Goal: Information Seeking & Learning: Learn about a topic

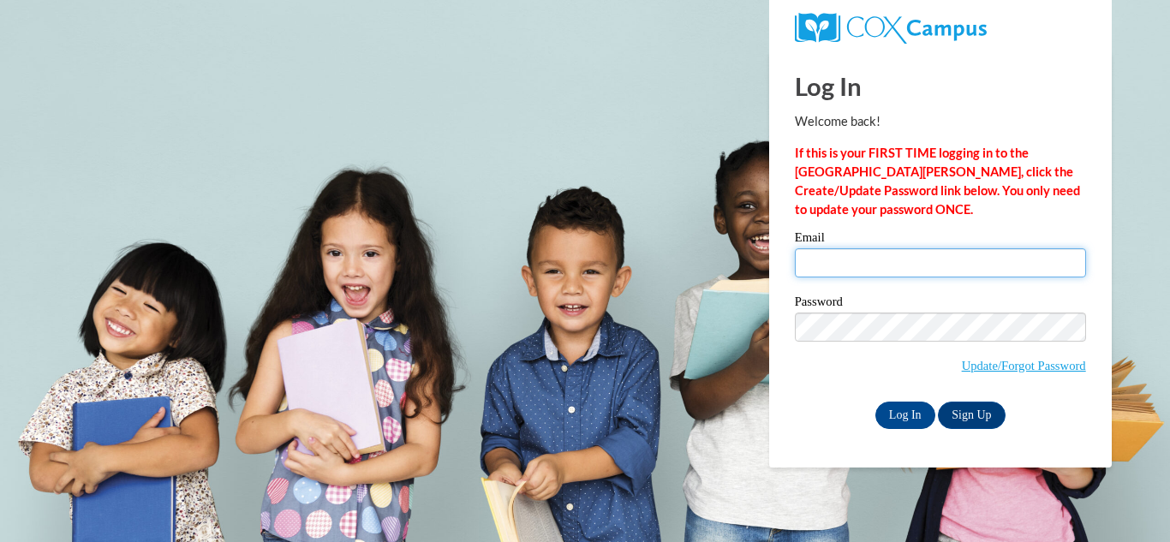
type input "abennett@amanda.k12.oh.us"
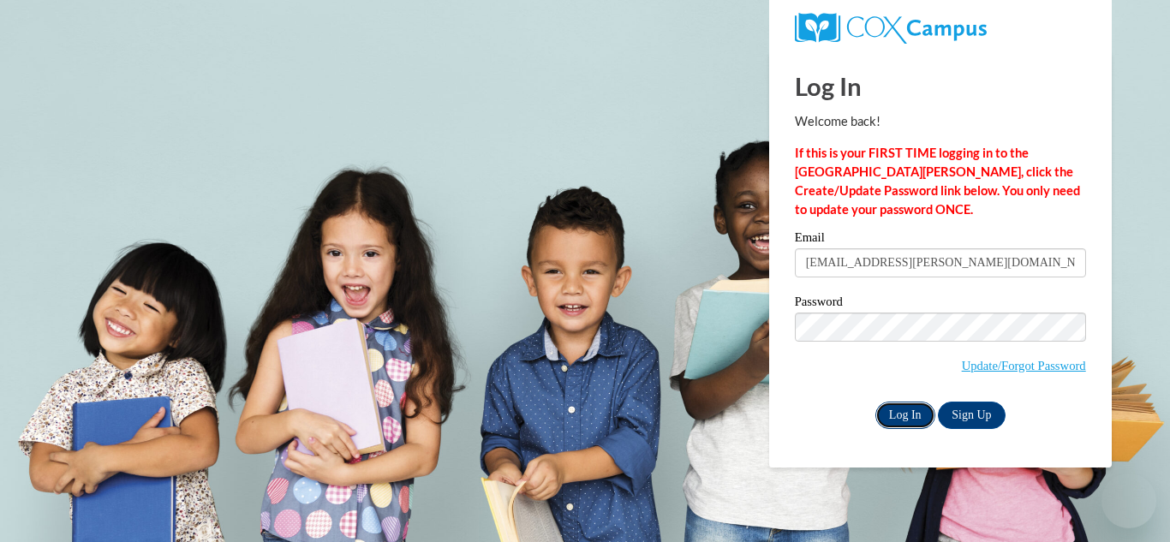
click at [902, 422] on input "Log In" at bounding box center [906, 415] width 60 height 27
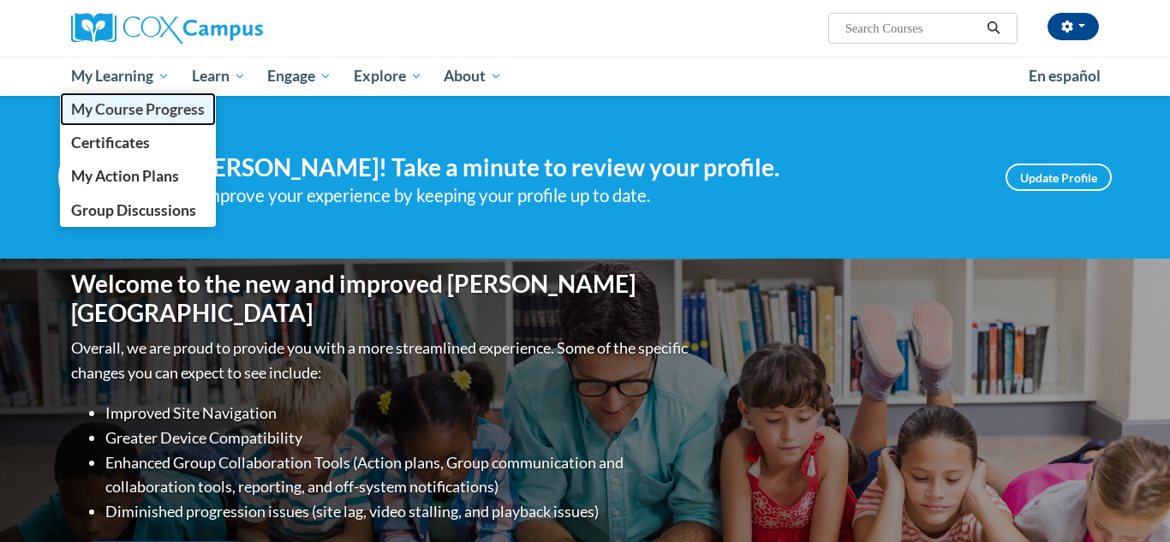
click at [146, 108] on span "My Course Progress" at bounding box center [138, 109] width 134 height 18
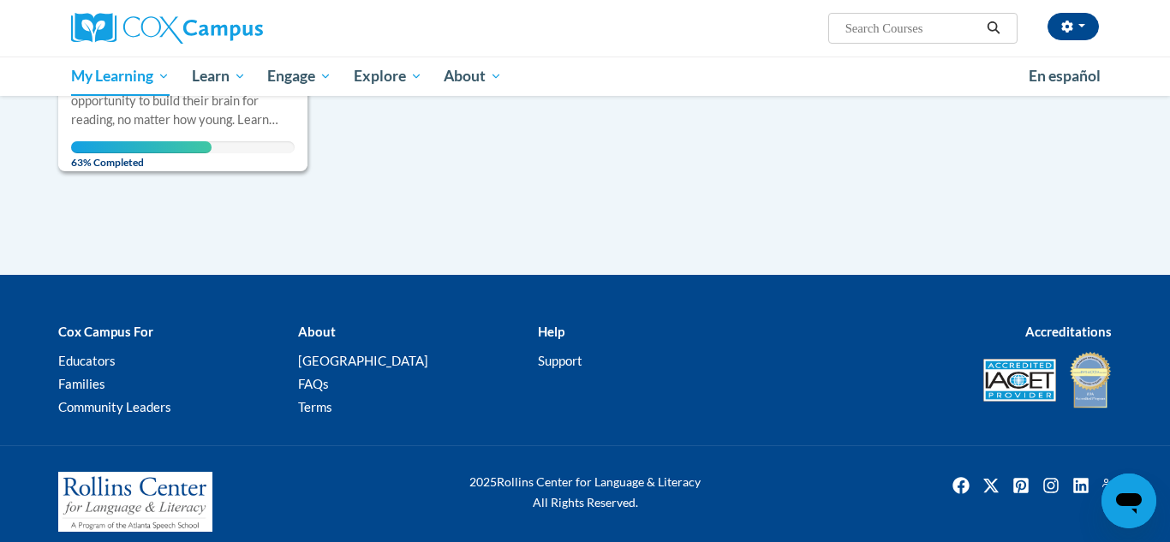
scroll to position [544, 0]
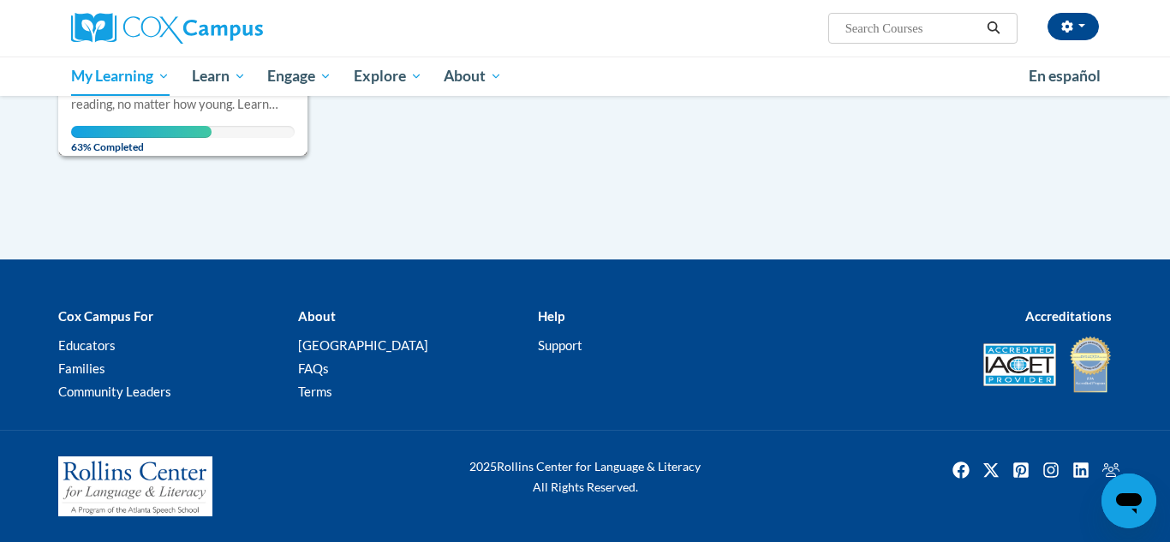
click at [134, 145] on span "63% Completed" at bounding box center [141, 139] width 141 height 27
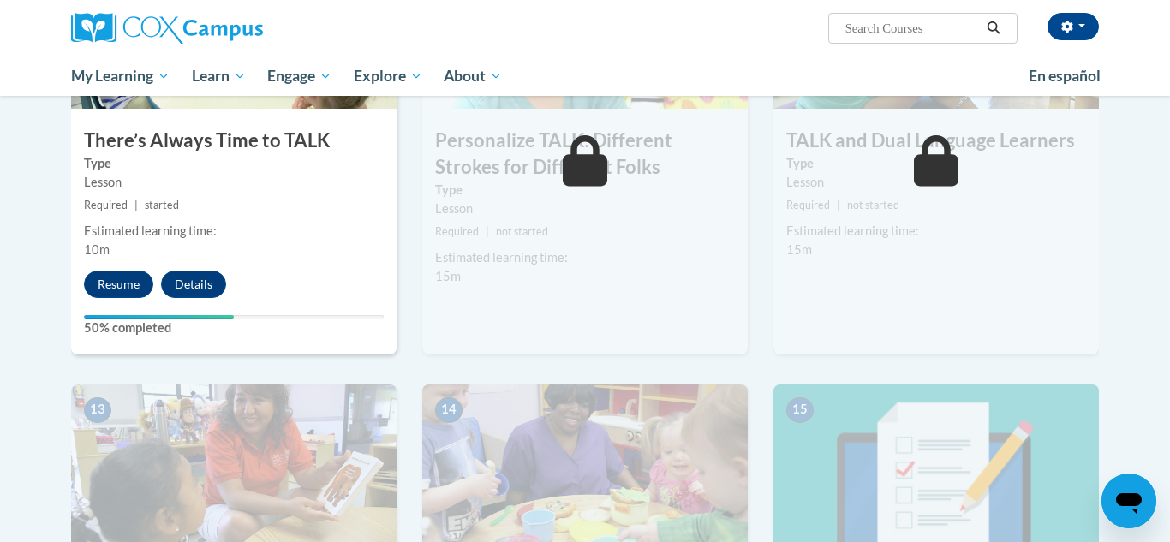
scroll to position [1875, 0]
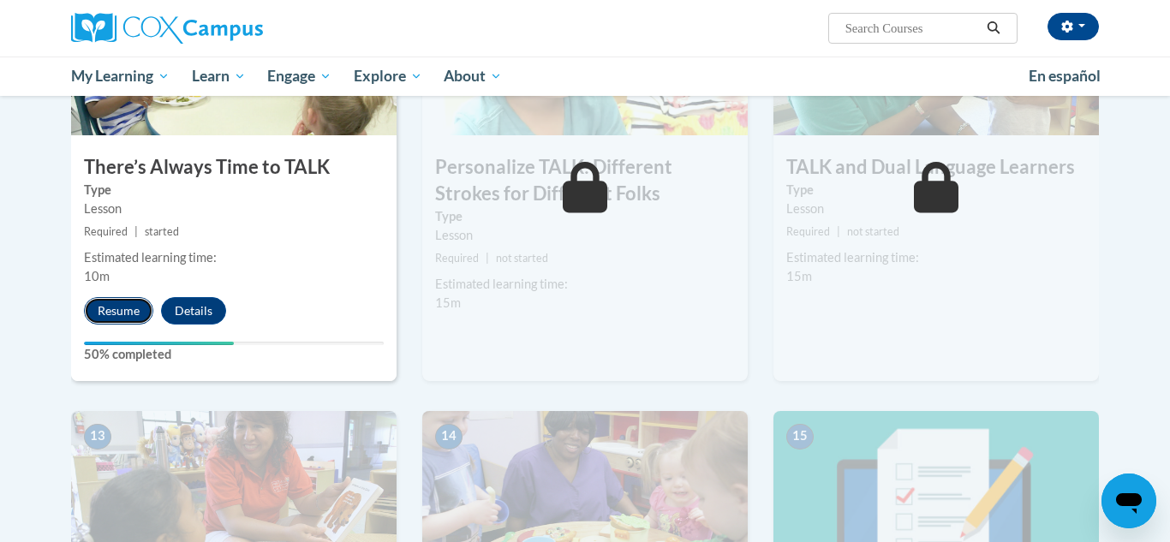
click at [103, 314] on button "Resume" at bounding box center [118, 310] width 69 height 27
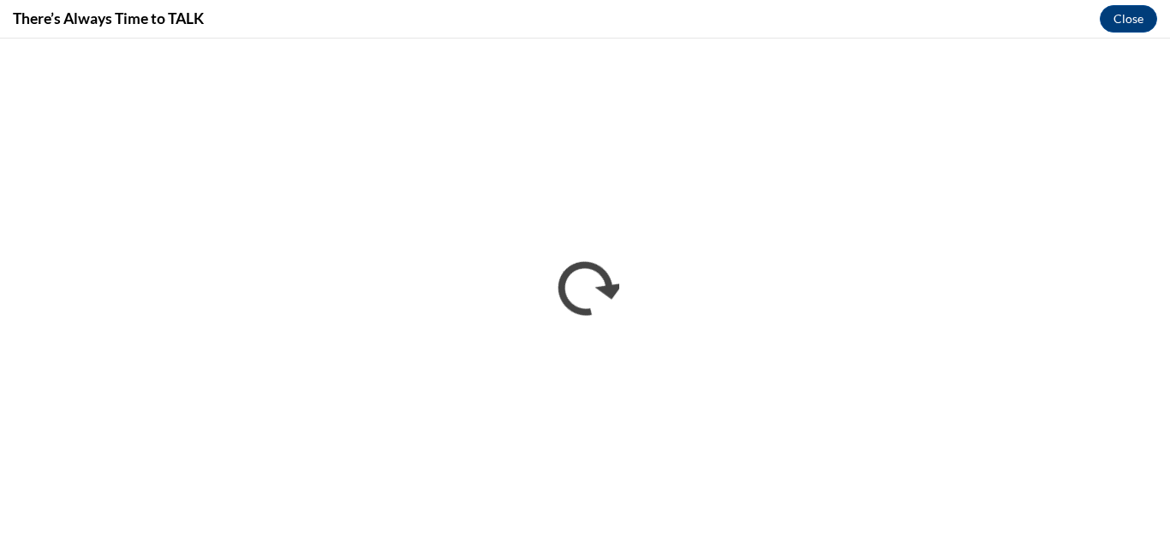
scroll to position [0, 0]
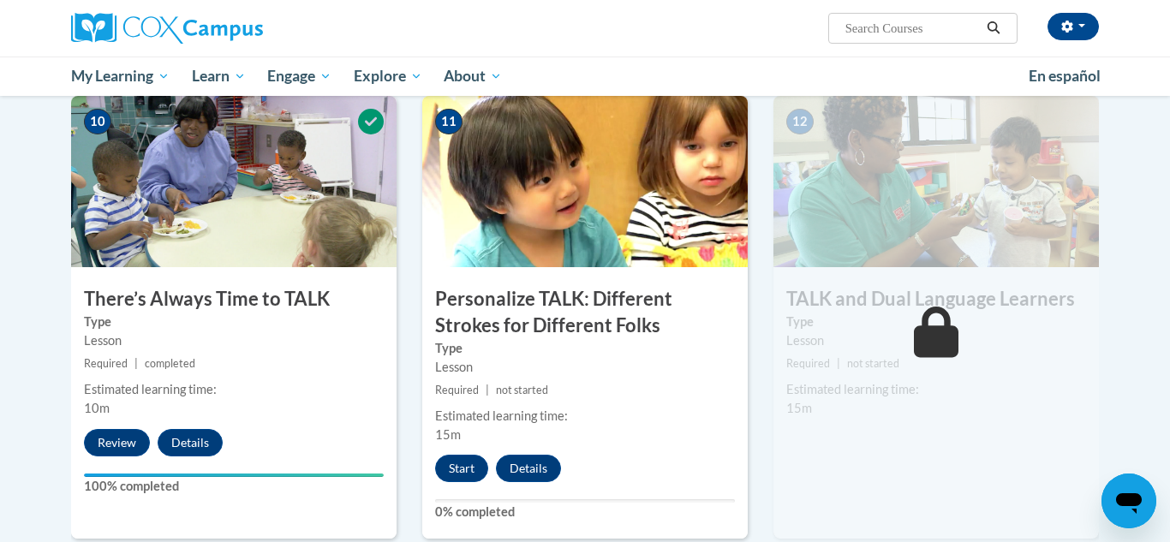
scroll to position [1744, 0]
click at [460, 459] on button "Start" at bounding box center [461, 467] width 53 height 27
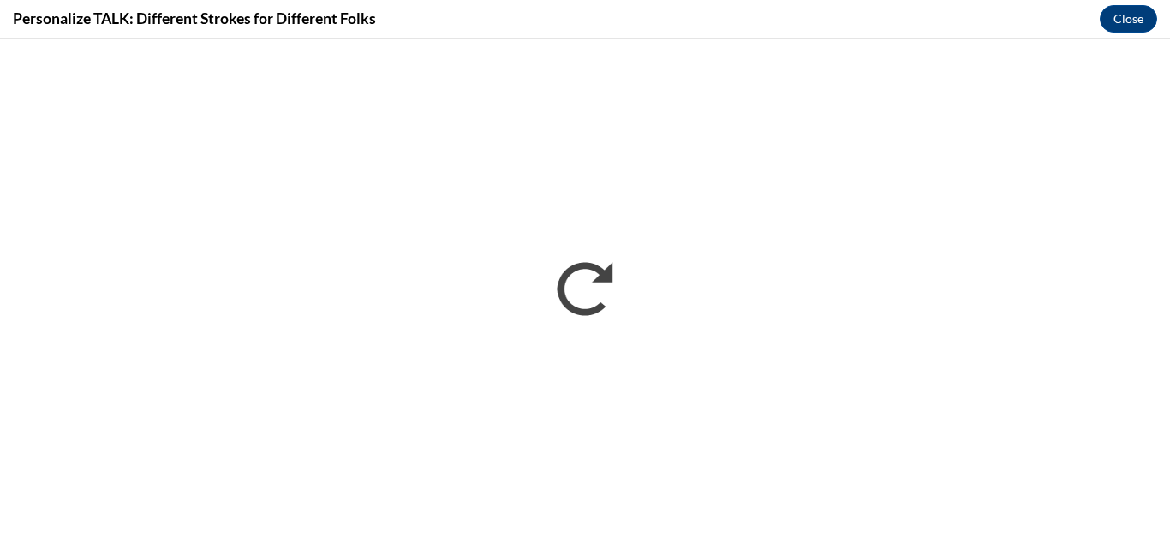
scroll to position [0, 0]
